Goal: Information Seeking & Learning: Find specific fact

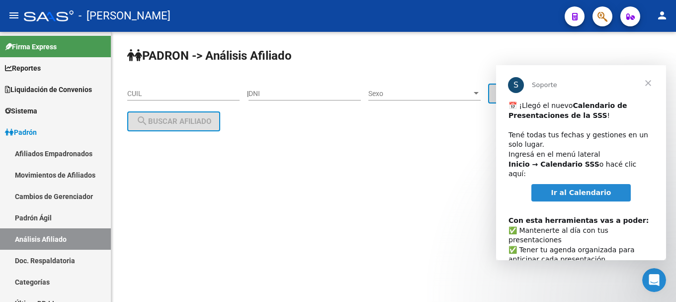
click at [607, 16] on icon "button" at bounding box center [603, 16] width 10 height 11
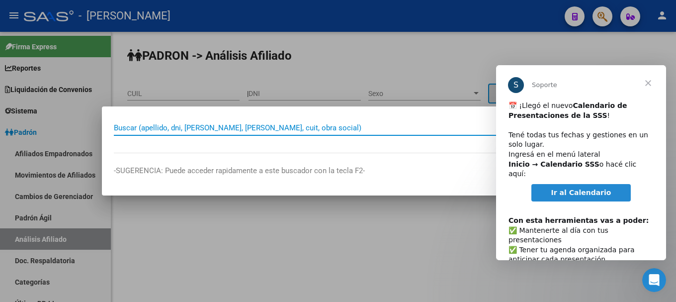
paste input "26794771"
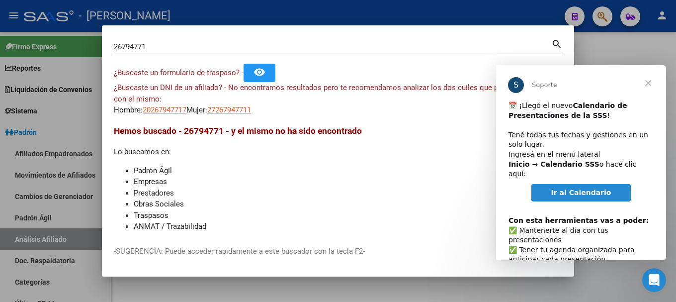
click at [643, 85] on span "Cerrar" at bounding box center [649, 83] width 36 height 36
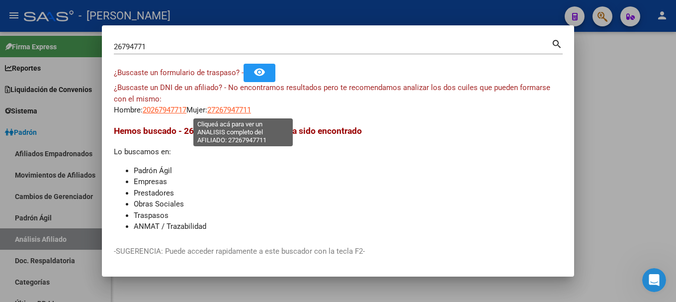
click at [231, 111] on span "27267947711" at bounding box center [229, 109] width 44 height 9
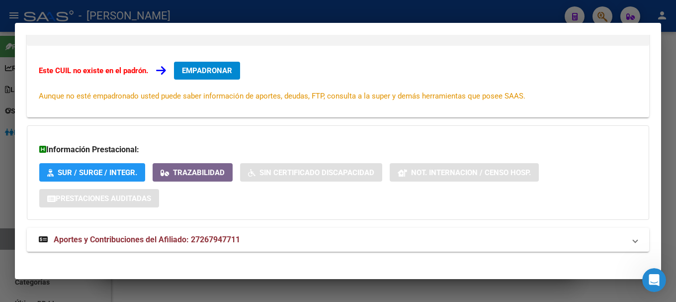
scroll to position [163, 0]
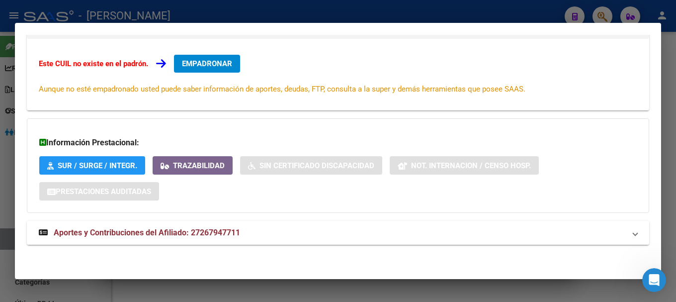
drag, startPoint x: 284, startPoint y: 215, endPoint x: 284, endPoint y: 226, distance: 10.5
click at [284, 218] on div "DATOS ARCA: [PERSON_NAME] ([DATE]) ESTE CUIL NO EXISTE EN EL PADRÓN ÁGIL (padró…" at bounding box center [338, 81] width 623 height 349
click at [283, 237] on mat-panel-title "Aportes y Contribuciones del Afiliado: 27267947711" at bounding box center [332, 233] width 587 height 12
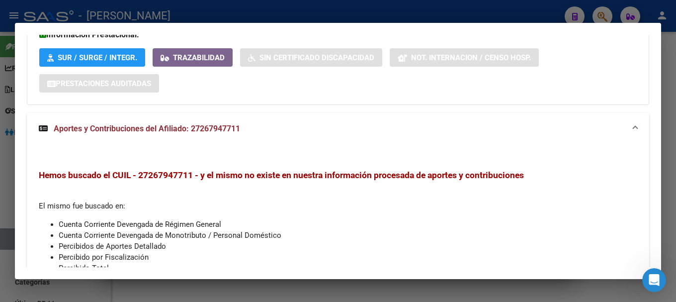
click at [309, 136] on mat-expansion-panel-header "Aportes y Contribuciones del Afiliado: 27267947711" at bounding box center [338, 129] width 623 height 32
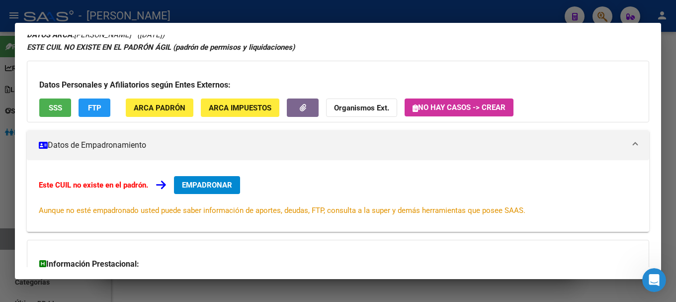
scroll to position [0, 0]
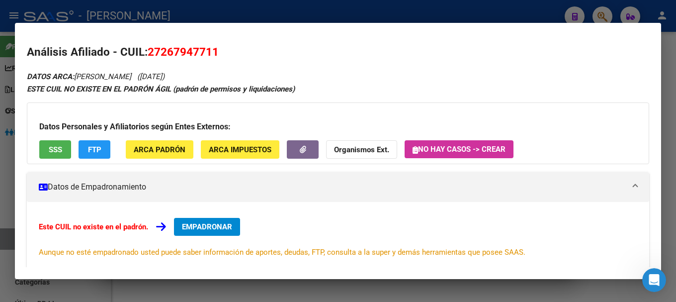
click at [196, 56] on span "27267947711" at bounding box center [183, 51] width 71 height 13
copy span "27267947711"
click at [178, 7] on div at bounding box center [338, 151] width 676 height 302
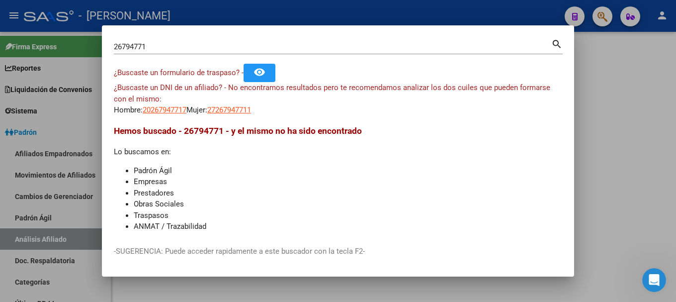
click at [113, 46] on mat-dialog-content "26794771 Buscar (apellido, dni, cuil, nro traspaso, cuit, obra social) search ¿…" at bounding box center [338, 135] width 472 height 196
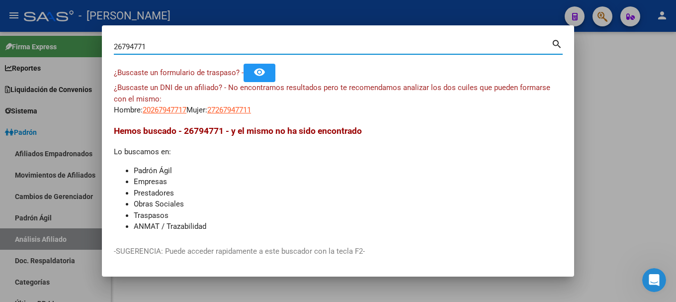
click at [115, 46] on input "26794771" at bounding box center [333, 46] width 438 height 9
type input "27267947719"
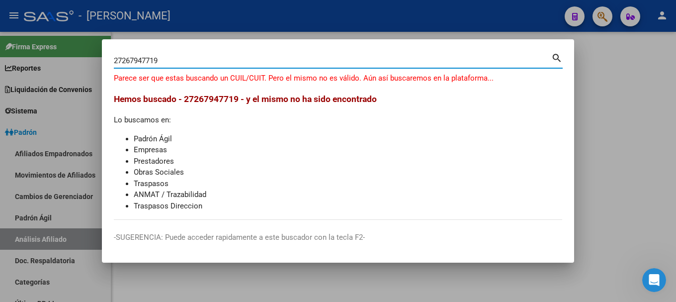
click at [240, 57] on input "27267947719" at bounding box center [333, 60] width 438 height 9
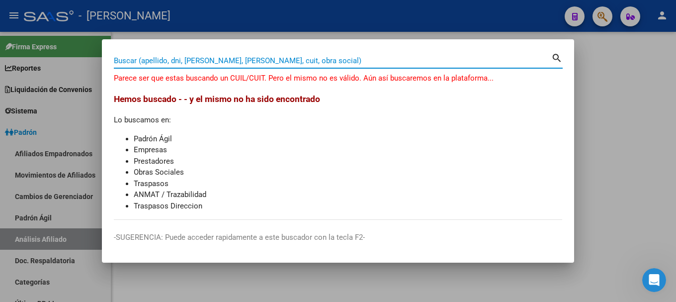
click at [354, 29] on div at bounding box center [338, 151] width 676 height 302
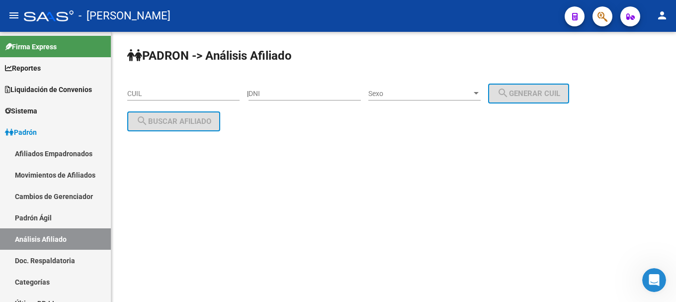
click at [354, 29] on mat-toolbar "menu - osetya person" at bounding box center [338, 16] width 676 height 32
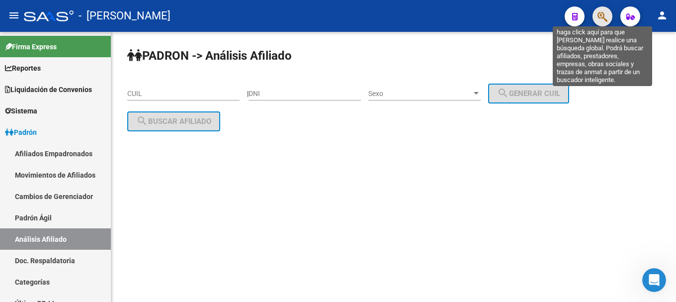
click at [605, 15] on icon "button" at bounding box center [603, 16] width 10 height 11
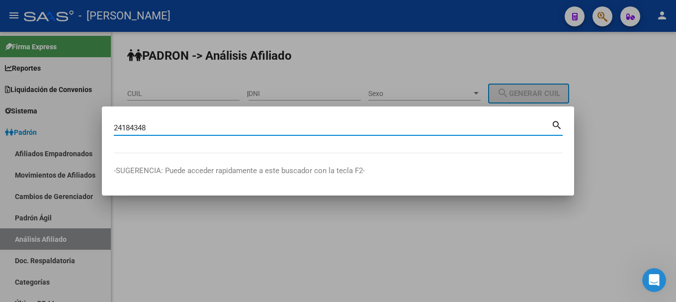
type input "24184348"
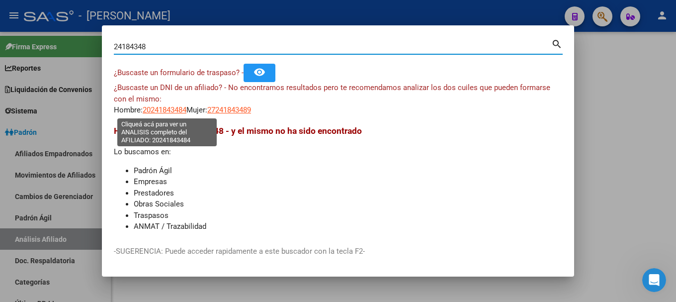
click at [178, 108] on span "20241843484" at bounding box center [165, 109] width 44 height 9
type textarea "20241843484"
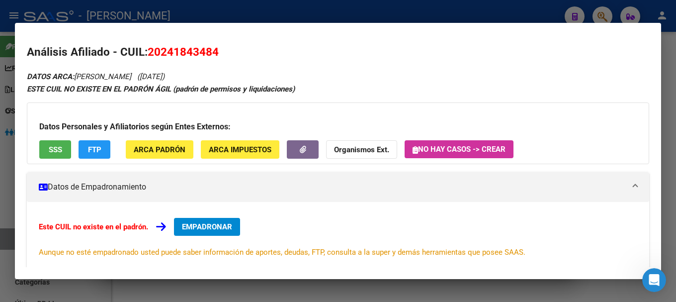
scroll to position [163, 0]
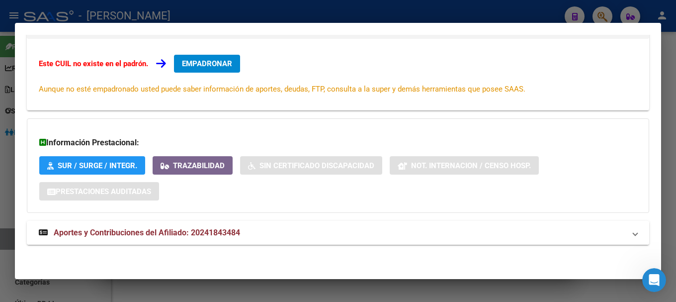
click at [261, 231] on mat-panel-title "Aportes y Contribuciones del Afiliado: 20241843484" at bounding box center [332, 233] width 587 height 12
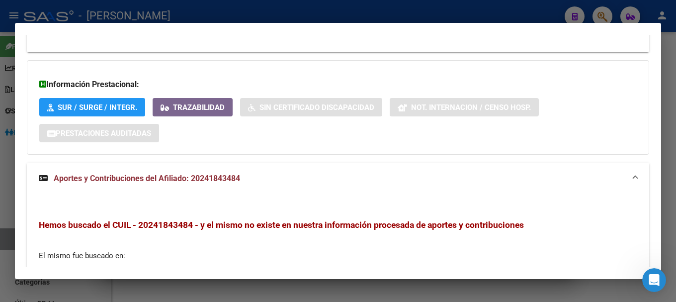
click at [338, 177] on mat-panel-title "Aportes y Contribuciones del Afiliado: 20241843484" at bounding box center [332, 179] width 587 height 12
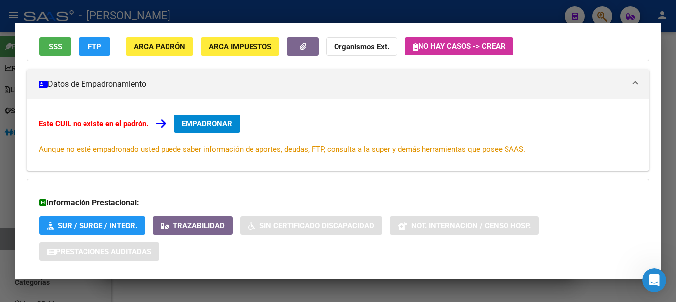
scroll to position [0, 0]
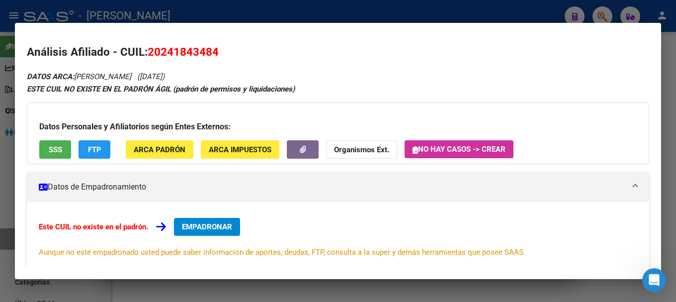
click at [208, 53] on span "20241843484" at bounding box center [183, 51] width 71 height 13
copy span "20241843484"
click at [303, 27] on mat-dialog-container "Análisis Afiliado - CUIL: 20241843484 DATOS ARCA: [PERSON_NAME] ([DATE]) ESTE C…" at bounding box center [338, 151] width 647 height 257
click at [365, 18] on div at bounding box center [338, 151] width 676 height 302
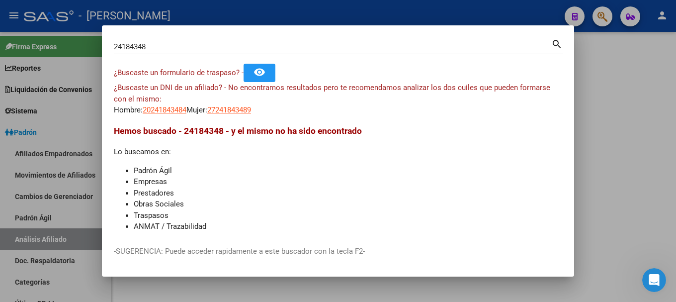
click at [402, 16] on div at bounding box center [338, 151] width 676 height 302
click at [402, 16] on div "- [PERSON_NAME]" at bounding box center [290, 16] width 533 height 22
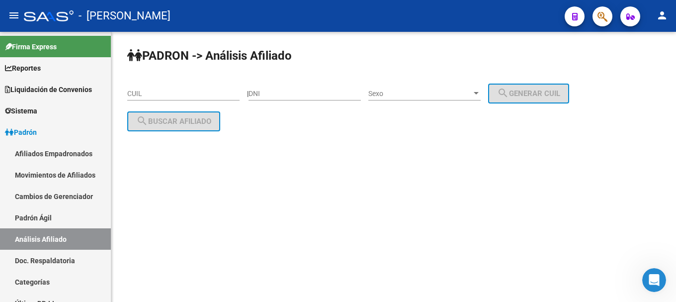
click at [598, 8] on span "button" at bounding box center [603, 16] width 10 height 20
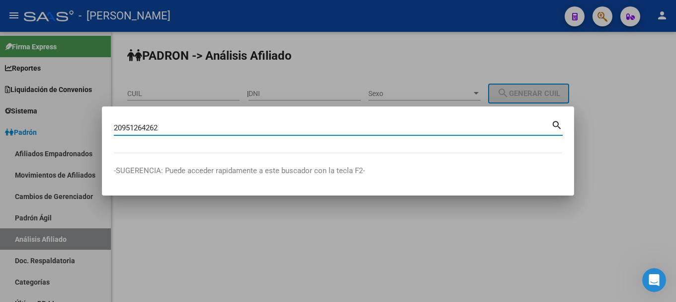
type input "20951264262"
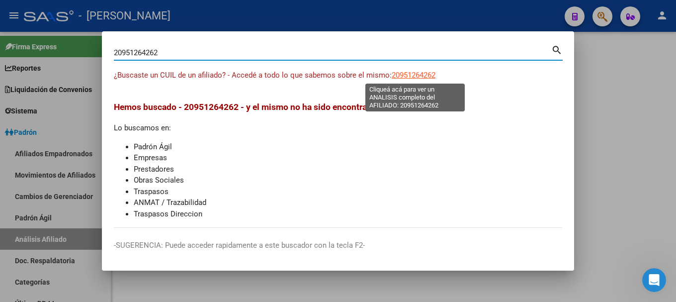
click at [418, 75] on span "20951264262" at bounding box center [414, 75] width 44 height 9
type textarea "20951264262"
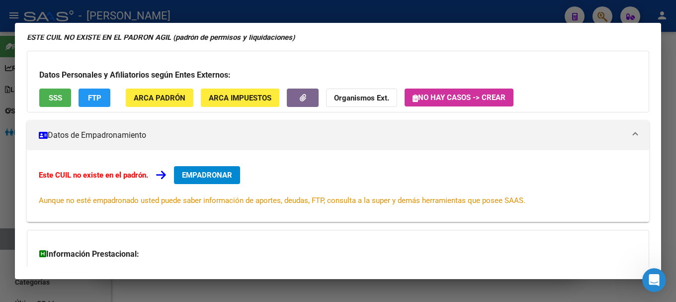
scroll to position [163, 0]
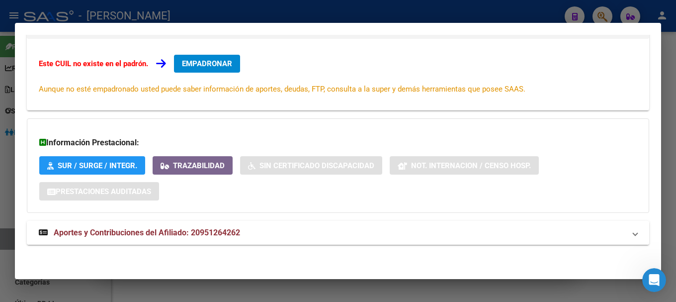
click at [270, 226] on mat-expansion-panel-header "Aportes y Contribuciones del Afiliado: 20951264262" at bounding box center [338, 233] width 623 height 24
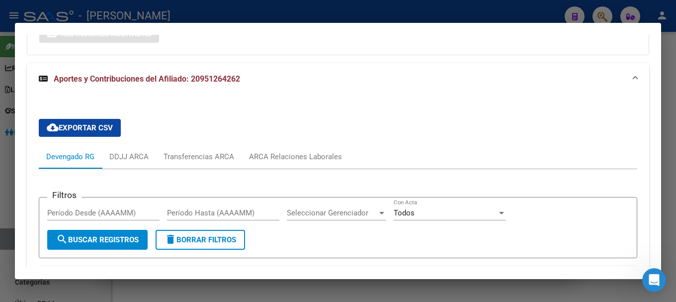
click at [253, 84] on mat-panel-title "Aportes y Contribuciones del Afiliado: 20951264262" at bounding box center [332, 79] width 587 height 12
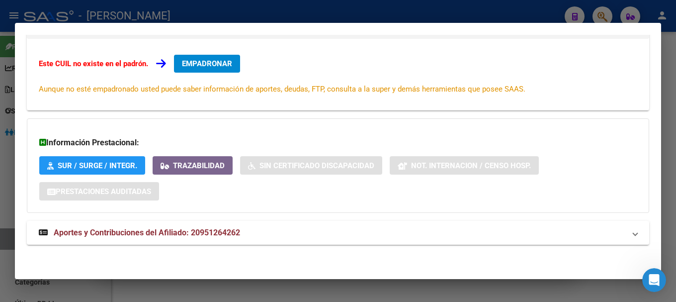
click at [261, 14] on div at bounding box center [338, 151] width 676 height 302
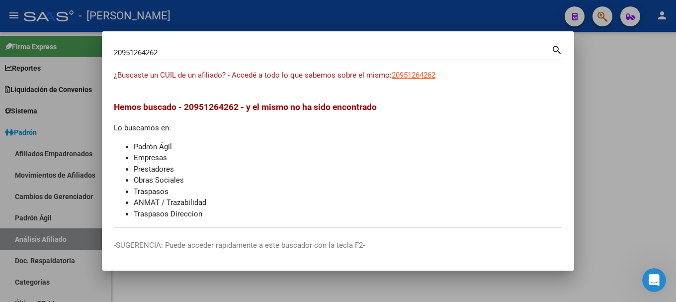
click at [553, 17] on div at bounding box center [338, 151] width 676 height 302
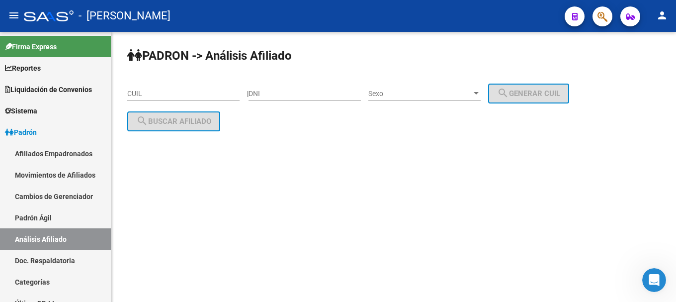
click at [553, 17] on div "- [PERSON_NAME]" at bounding box center [290, 16] width 533 height 22
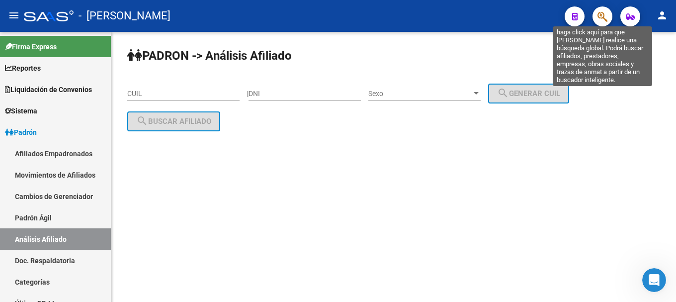
click at [600, 17] on icon "button" at bounding box center [603, 16] width 10 height 11
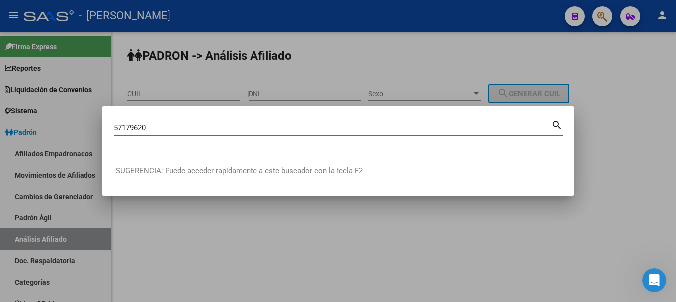
type input "57179620"
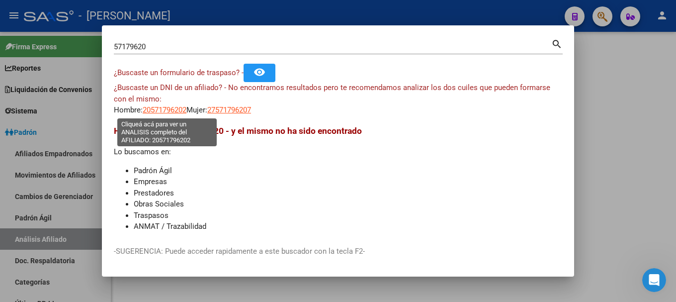
click at [186, 110] on span "20571796202" at bounding box center [165, 109] width 44 height 9
type textarea "20571796202"
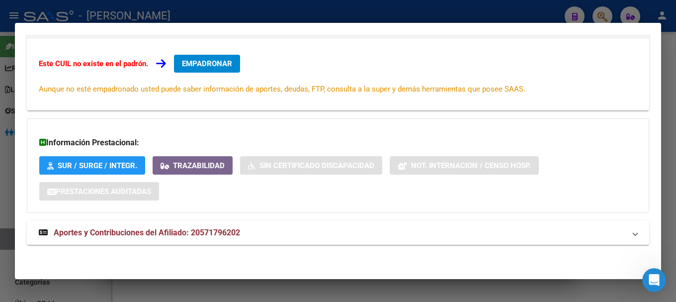
click at [324, 234] on mat-panel-title "Aportes y Contribuciones del Afiliado: 20571796202" at bounding box center [332, 233] width 587 height 12
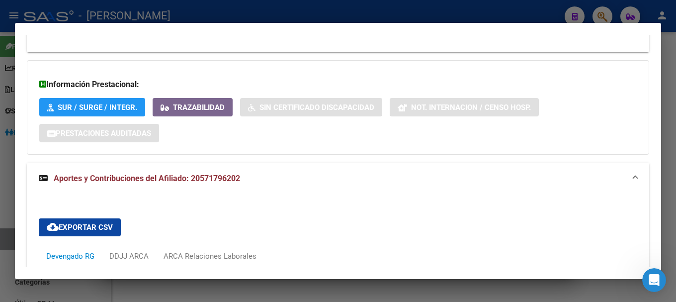
scroll to position [370, 0]
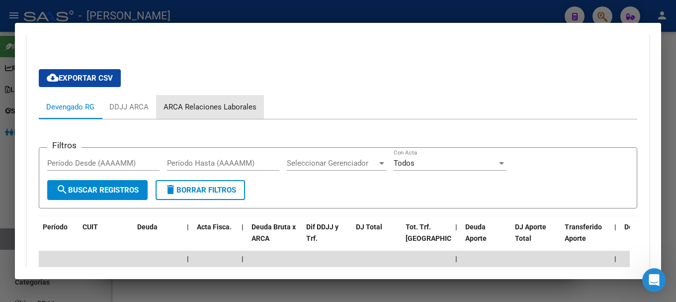
click at [222, 108] on div "ARCA Relaciones Laborales" at bounding box center [210, 106] width 93 height 11
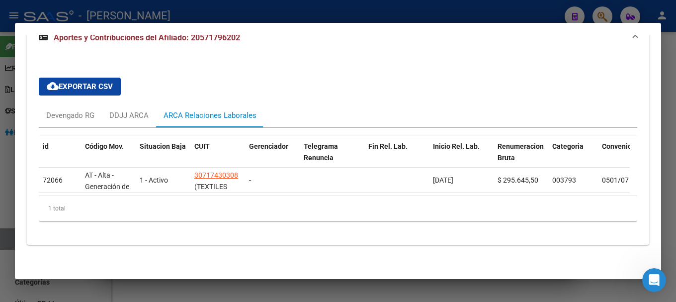
scroll to position [320, 0]
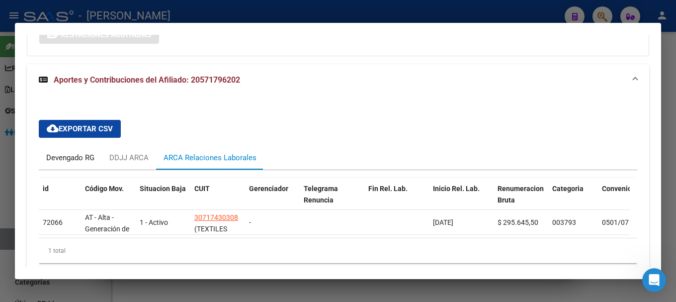
click at [93, 164] on div "Devengado RG" at bounding box center [70, 158] width 63 height 24
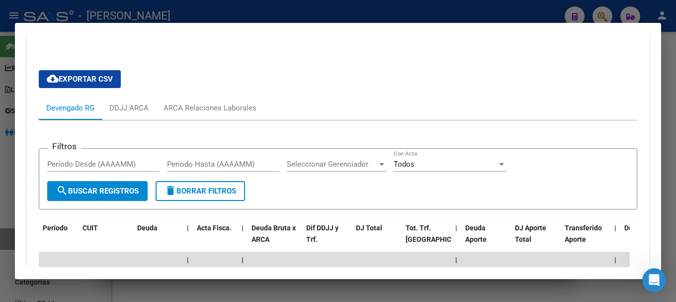
click at [338, 45] on mat-expansion-panel-header "Aportes y Contribuciones del Afiliado: 20571796202" at bounding box center [338, 30] width 623 height 32
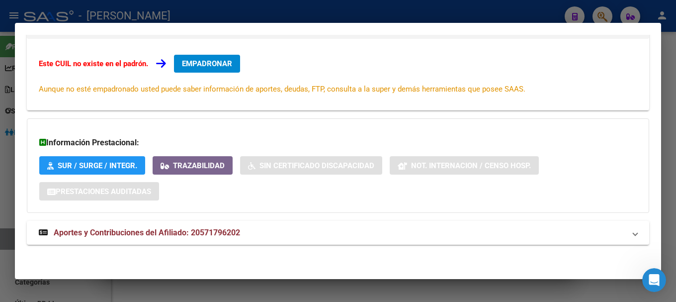
scroll to position [163, 0]
click at [335, 20] on div at bounding box center [338, 151] width 676 height 302
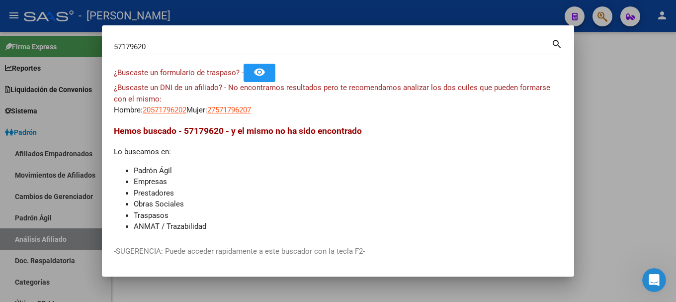
click at [335, 20] on div at bounding box center [338, 151] width 676 height 302
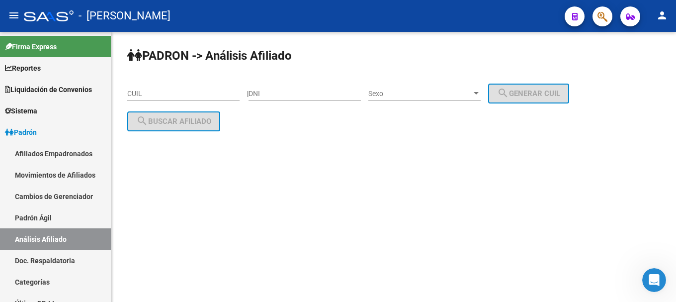
click at [611, 12] on button "button" at bounding box center [603, 16] width 20 height 20
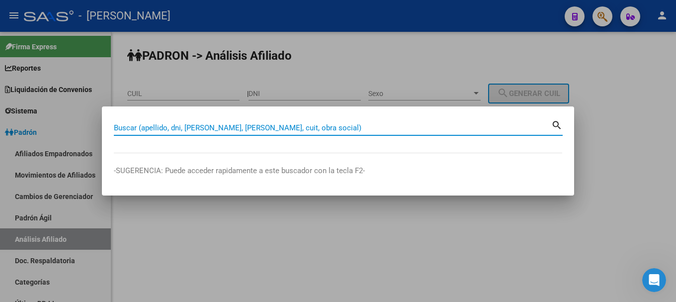
paste input "27466902425"
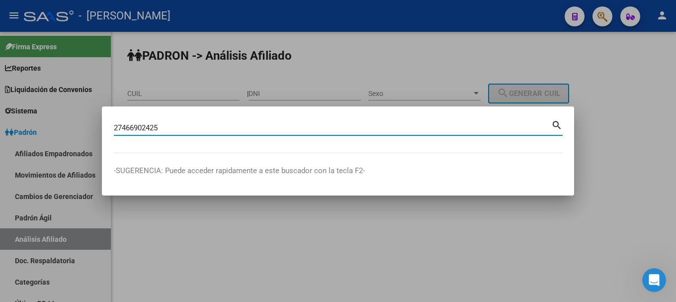
type input "27466902425"
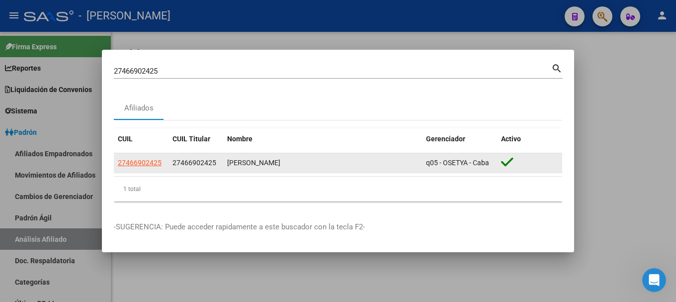
click at [157, 158] on app-link-go-to "27466902425" at bounding box center [140, 162] width 44 height 11
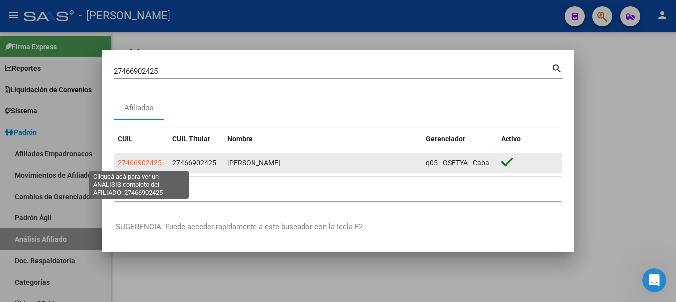
click at [154, 164] on span "27466902425" at bounding box center [140, 163] width 44 height 8
type textarea "27466902425"
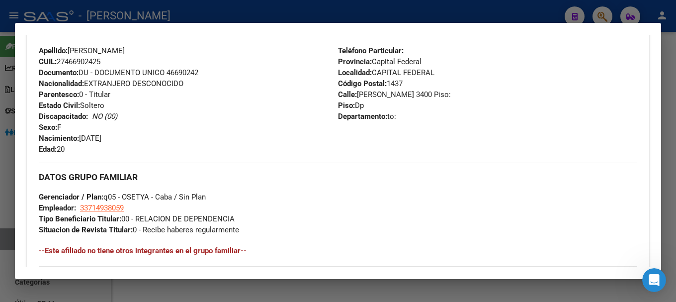
scroll to position [633, 0]
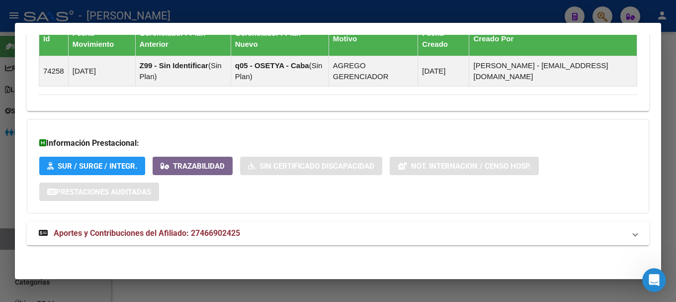
click at [440, 239] on mat-panel-title "Aportes y Contribuciones del Afiliado: 27466902425" at bounding box center [332, 233] width 587 height 12
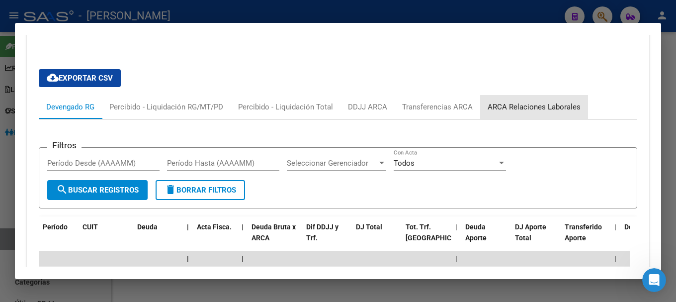
click at [540, 108] on div "ARCA Relaciones Laborales" at bounding box center [534, 106] width 93 height 11
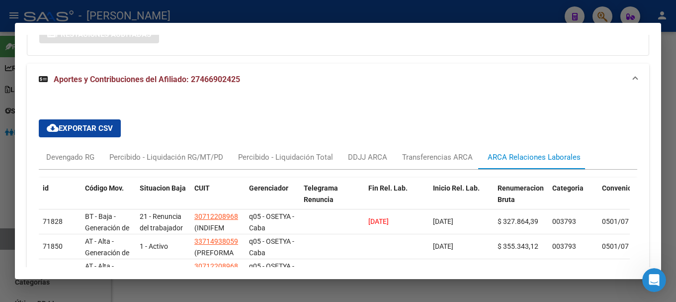
scroll to position [840, 0]
click at [387, 73] on mat-panel-title "Aportes y Contribuciones del Afiliado: 27466902425" at bounding box center [332, 79] width 587 height 12
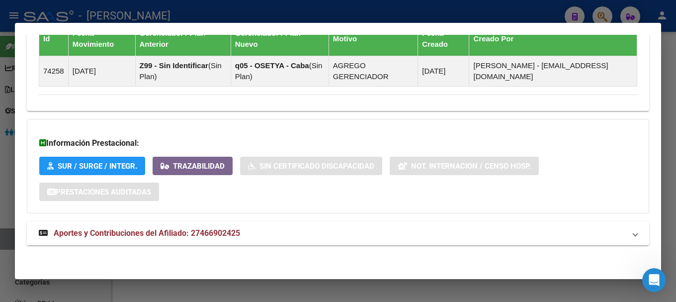
scroll to position [633, 0]
click at [358, 14] on div at bounding box center [338, 151] width 676 height 302
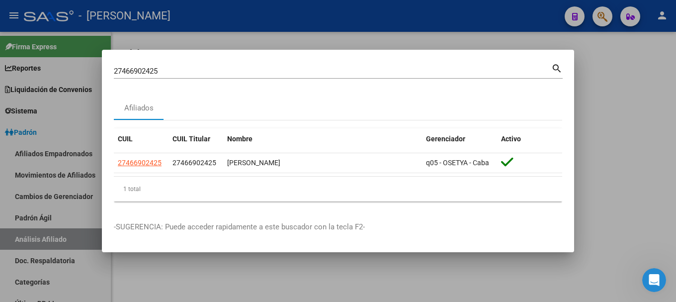
click at [303, 282] on div at bounding box center [338, 151] width 676 height 302
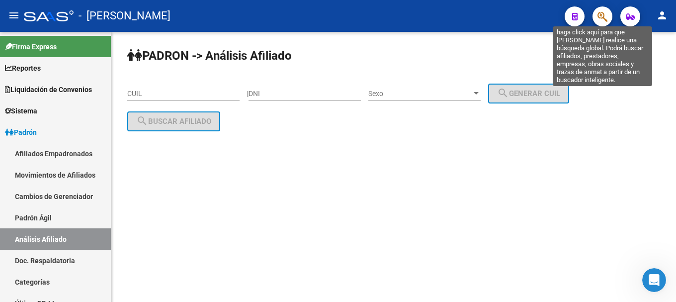
click at [600, 15] on icon "button" at bounding box center [603, 16] width 10 height 11
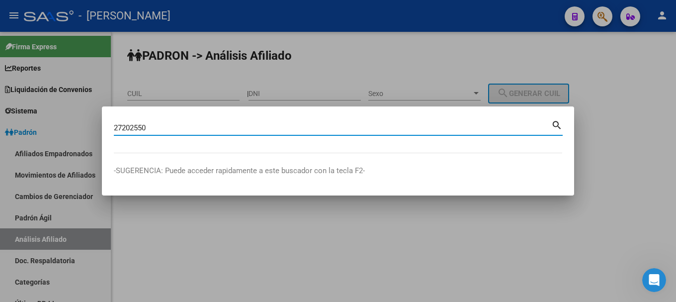
type input "27202550"
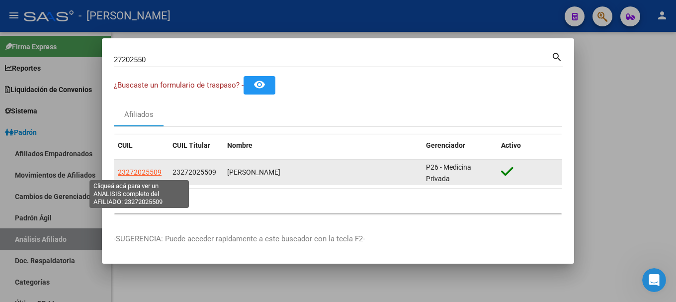
click at [156, 174] on span "23272025509" at bounding box center [140, 172] width 44 height 8
type textarea "23272025509"
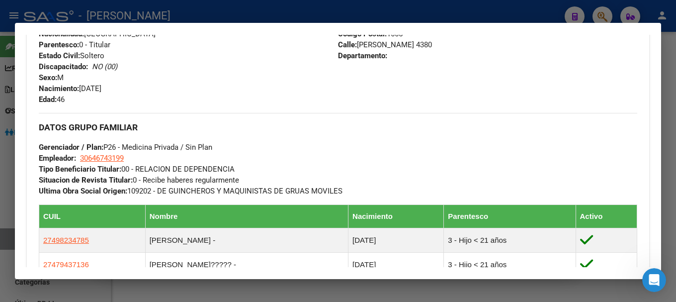
scroll to position [497, 0]
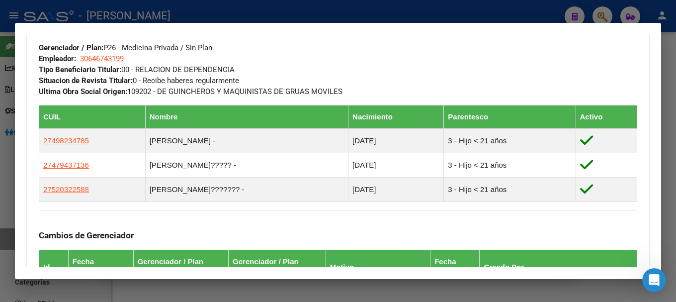
click at [268, 16] on div at bounding box center [338, 151] width 676 height 302
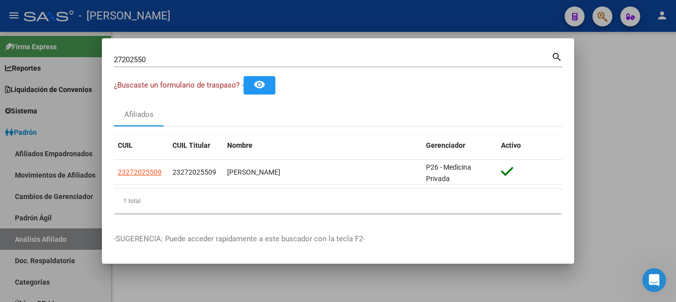
click at [278, 60] on input "27202550" at bounding box center [333, 59] width 438 height 9
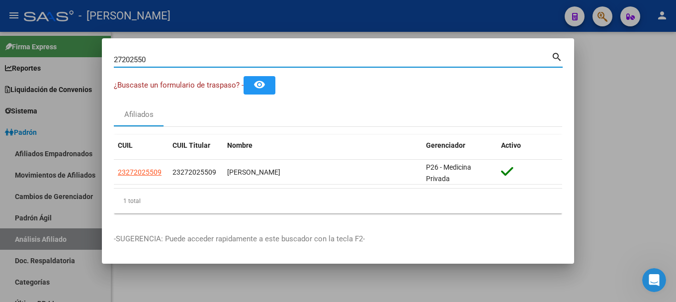
click at [278, 60] on input "27202550" at bounding box center [333, 59] width 438 height 9
type input "44714064"
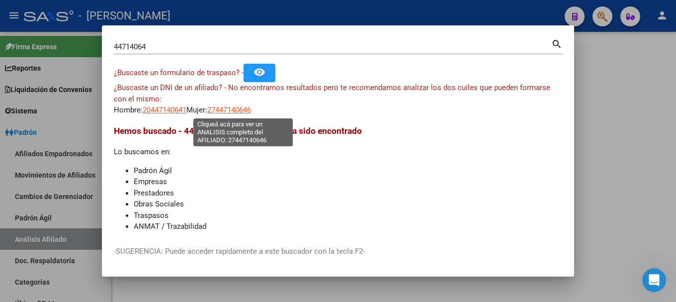
click at [227, 109] on span "27447140646" at bounding box center [229, 109] width 44 height 9
type textarea "27447140646"
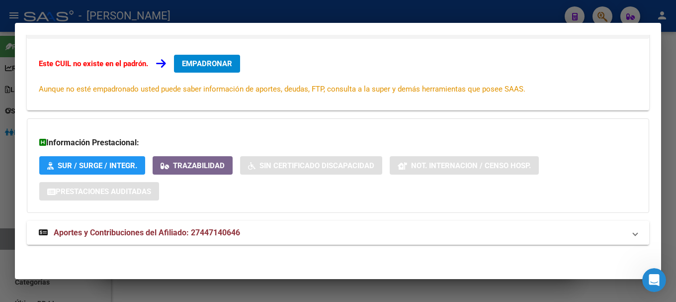
click at [310, 238] on mat-panel-title "Aportes y Contribuciones del Afiliado: 27447140646" at bounding box center [332, 233] width 587 height 12
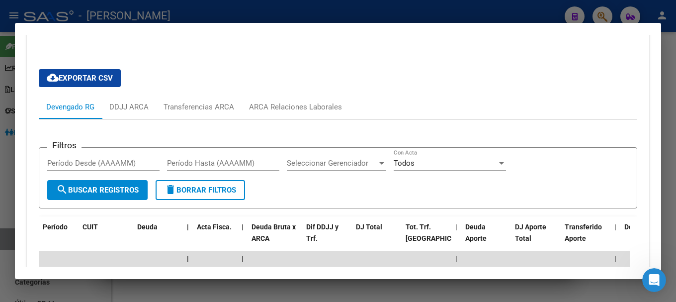
scroll to position [321, 0]
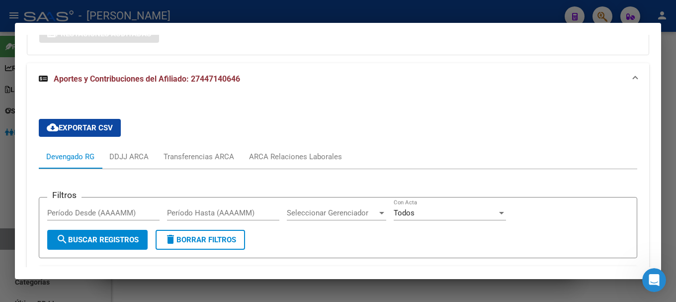
click at [336, 85] on mat-expansion-panel-header "Aportes y Contribuciones del Afiliado: 27447140646" at bounding box center [338, 79] width 623 height 32
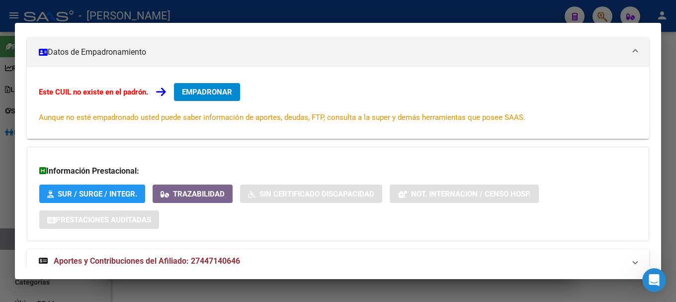
scroll to position [0, 0]
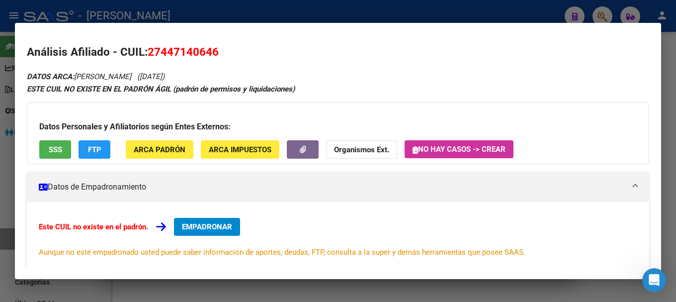
click at [323, 22] on div at bounding box center [338, 151] width 676 height 302
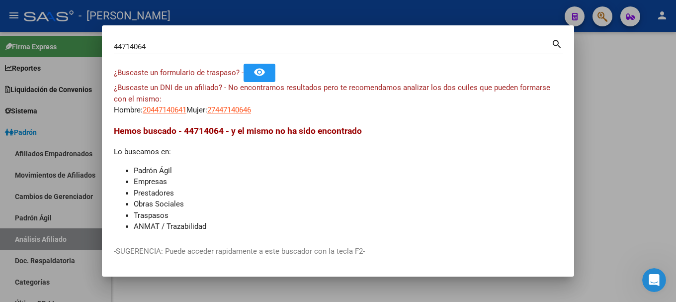
click at [552, 15] on div at bounding box center [338, 151] width 676 height 302
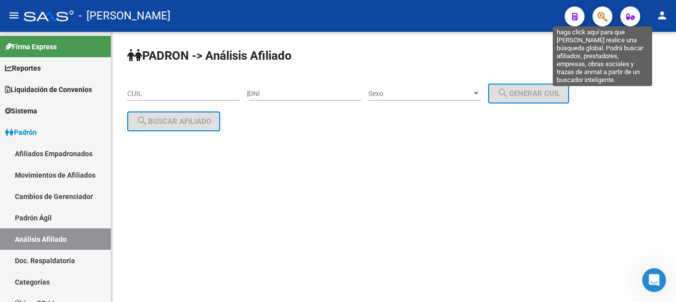
click at [604, 14] on icon "button" at bounding box center [603, 16] width 10 height 11
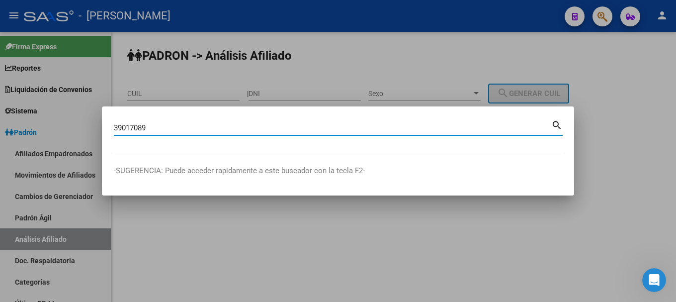
type input "39017089"
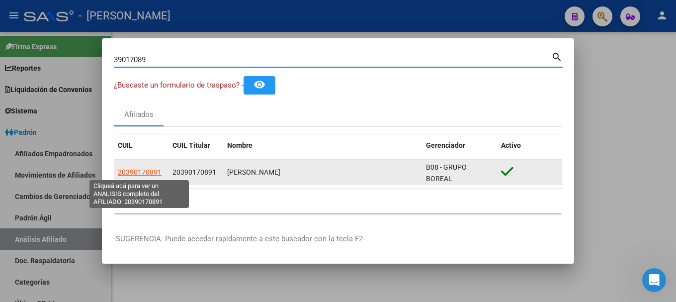
click at [133, 174] on span "20390170891" at bounding box center [140, 172] width 44 height 8
type textarea "20390170891"
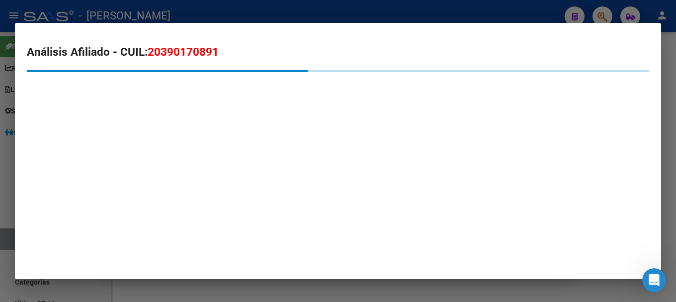
click at [188, 59] on h2 "Análisis Afiliado - CUIL: 20390170891" at bounding box center [338, 52] width 623 height 17
click at [188, 58] on span "20390170891" at bounding box center [183, 51] width 71 height 13
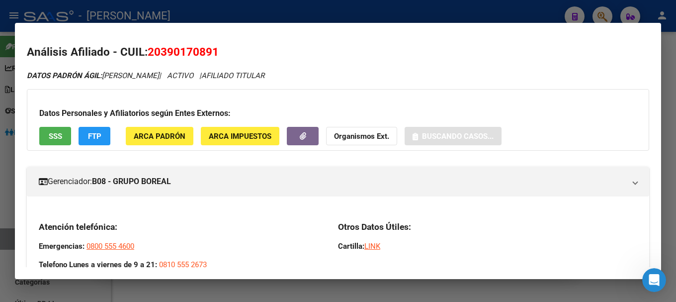
click at [188, 58] on span "20390170891" at bounding box center [183, 51] width 71 height 13
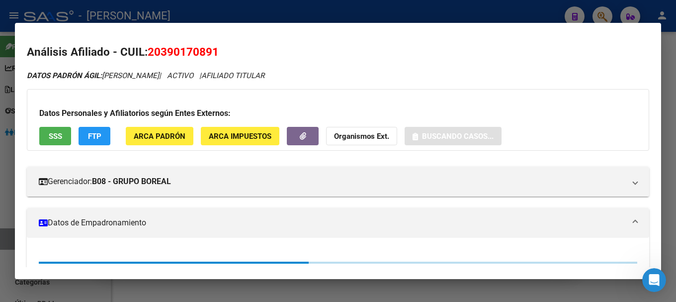
copy h2 "Análisis Afiliado - CUIL: 20390170891"
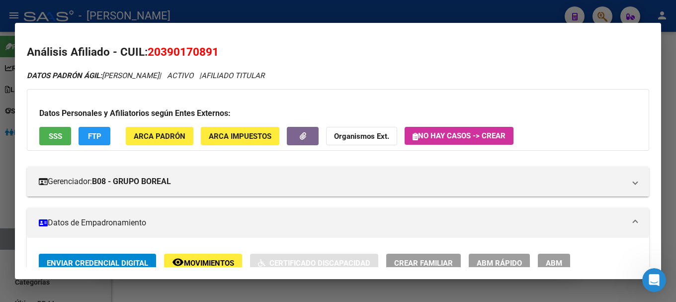
click at [184, 49] on span "20390170891" at bounding box center [183, 51] width 71 height 13
